Goal: Use online tool/utility: Utilize a website feature to perform a specific function

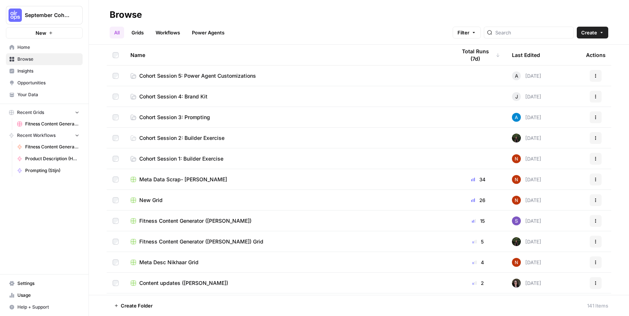
click at [164, 96] on span "Cohort Session 4: Brand Kit" at bounding box center [173, 96] width 68 height 7
click at [186, 95] on span "Cohort Session 4: Brand Kit" at bounding box center [173, 96] width 68 height 7
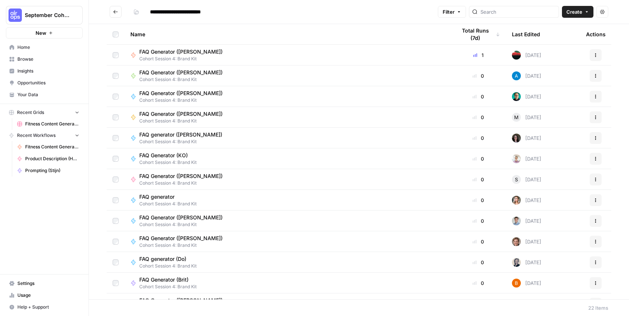
click at [176, 73] on span "FAQ Generator ([PERSON_NAME])" at bounding box center [180, 72] width 83 height 7
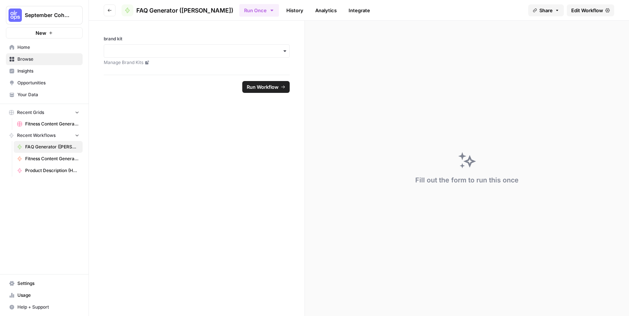
click at [113, 11] on button "Go back" at bounding box center [110, 10] width 12 height 12
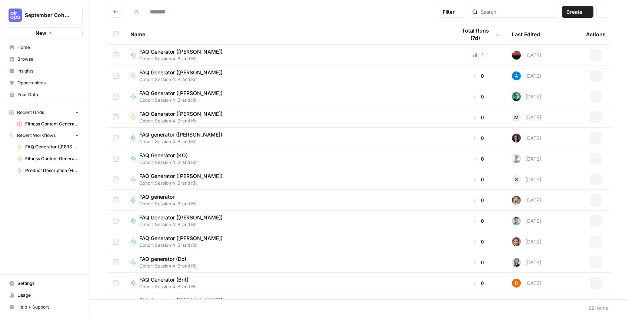
type input "**********"
click at [171, 134] on span "FAQ generator ([PERSON_NAME])" at bounding box center [180, 134] width 83 height 7
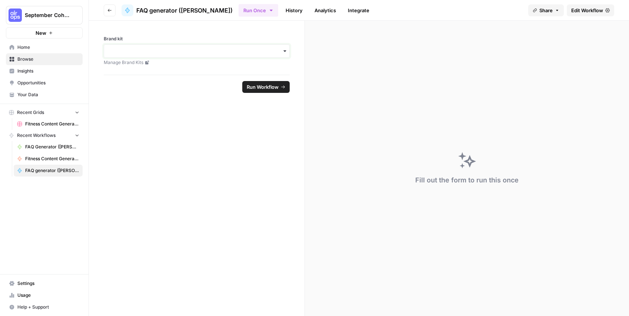
click at [163, 50] on input "Brand kit" at bounding box center [196, 50] width 176 height 7
click at [212, 200] on form "Brand kit Manage Brand Kits Run Workflow" at bounding box center [197, 168] width 216 height 295
click at [106, 10] on button "Go back" at bounding box center [110, 10] width 12 height 12
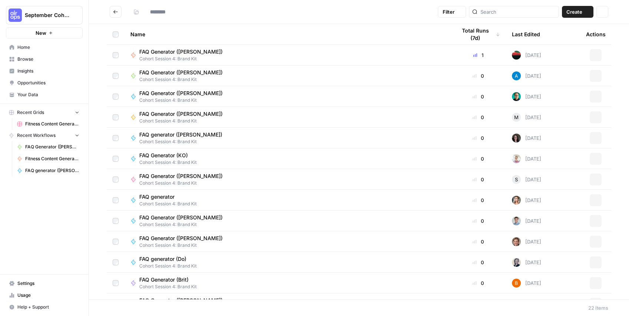
type input "**********"
click at [22, 48] on span "Home" at bounding box center [48, 47] width 62 height 7
